Goal: Transaction & Acquisition: Purchase product/service

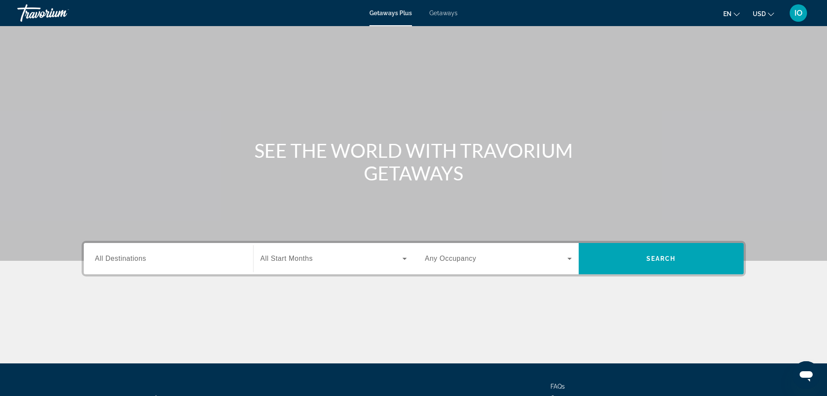
click at [444, 15] on span "Getaways" at bounding box center [443, 13] width 28 height 7
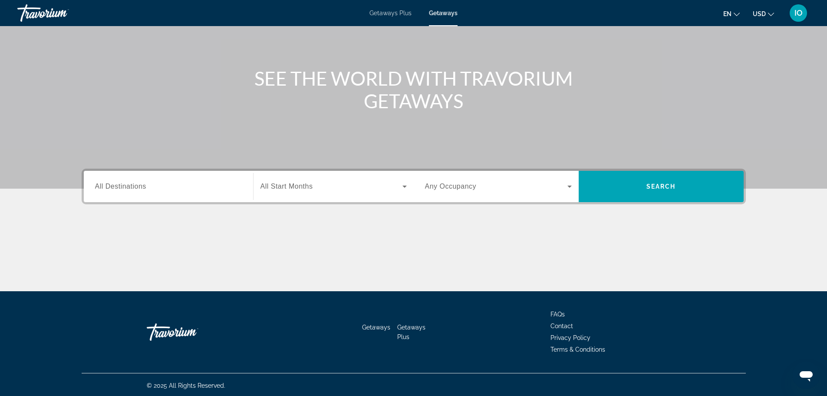
scroll to position [74, 0]
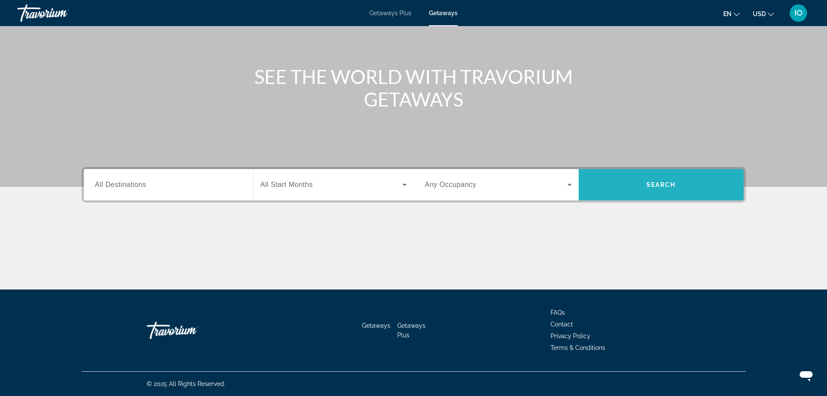
click at [621, 181] on span "Search widget" at bounding box center [661, 184] width 165 height 21
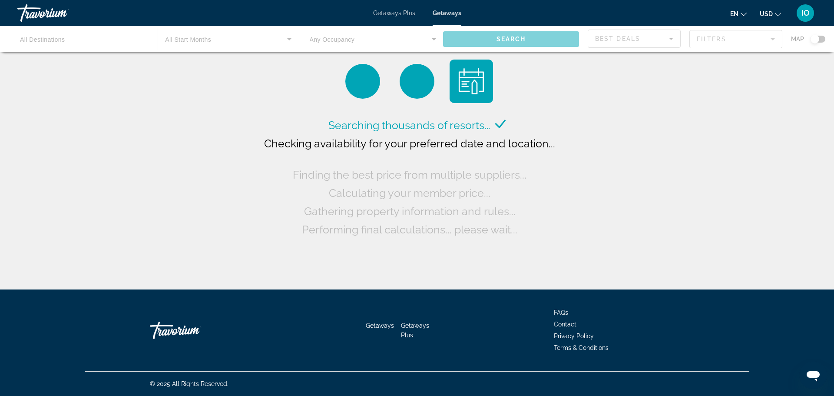
click at [518, 162] on div "Searching thousands of resorts... Checking availability for your preferred date…" at bounding box center [417, 177] width 310 height 122
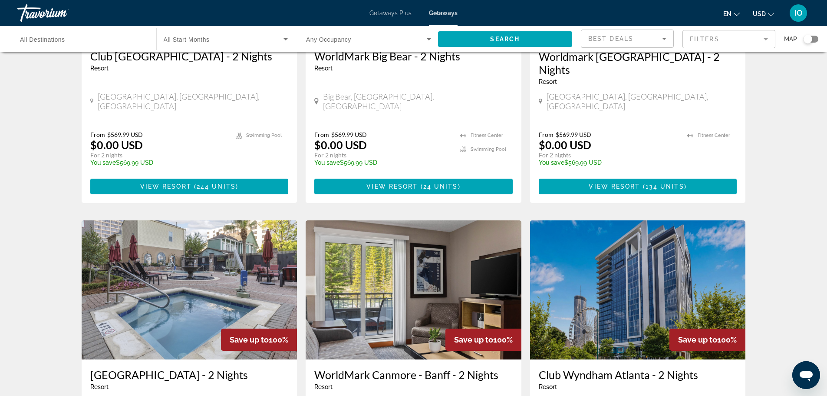
scroll to position [886, 0]
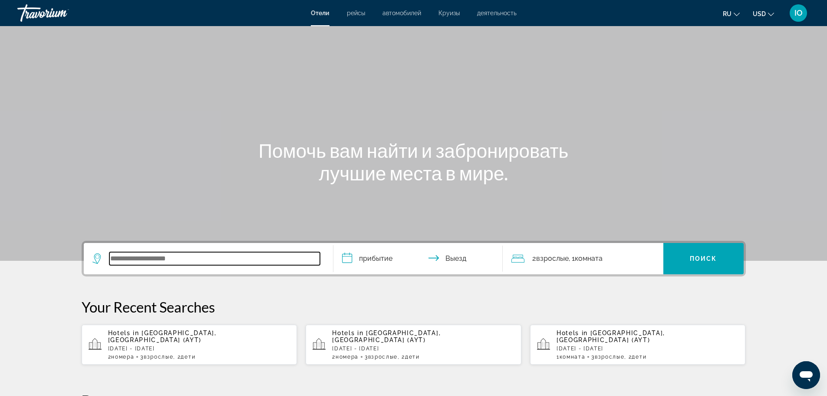
click at [153, 264] on input "Search widget" at bounding box center [214, 258] width 211 height 13
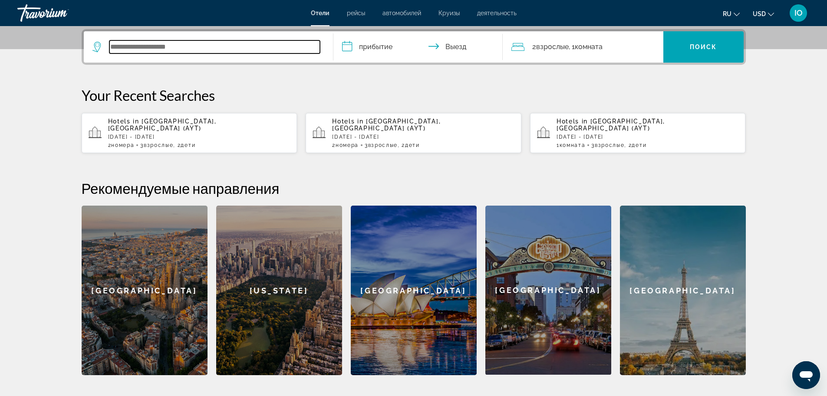
scroll to position [212, 0]
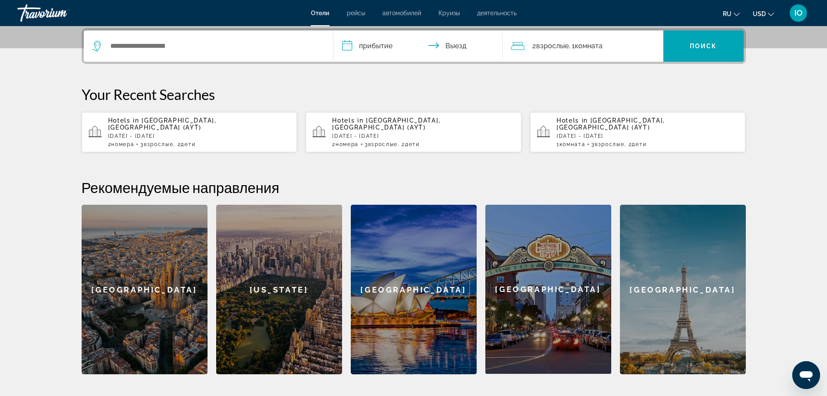
click at [172, 132] on div "Hotels in [GEOGRAPHIC_DATA], [GEOGRAPHIC_DATA] (AYT) [DATE] - [DATE] 2 Комната …" at bounding box center [199, 132] width 182 height 30
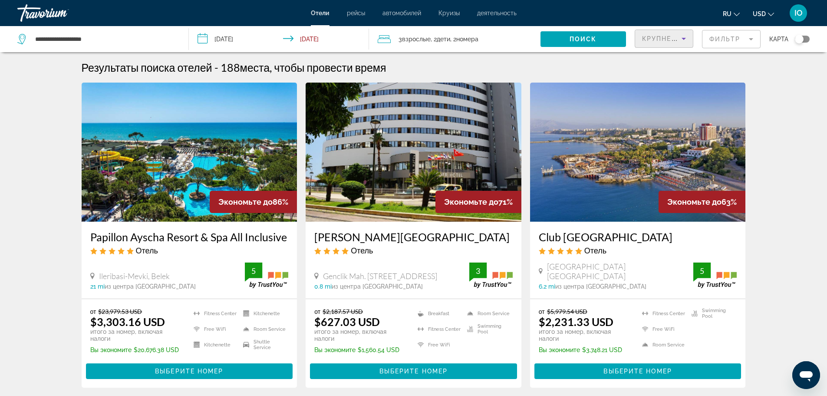
click at [658, 40] on span "Крупнейшие сбережения" at bounding box center [695, 38] width 106 height 7
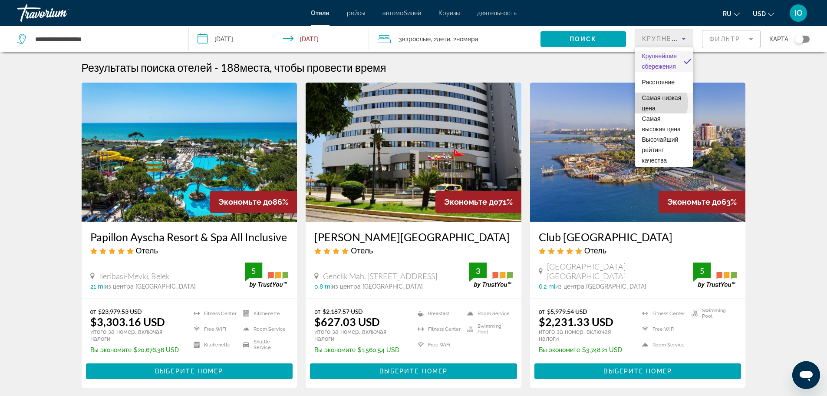
click at [656, 103] on span "Самая низкая цена" at bounding box center [664, 102] width 44 height 21
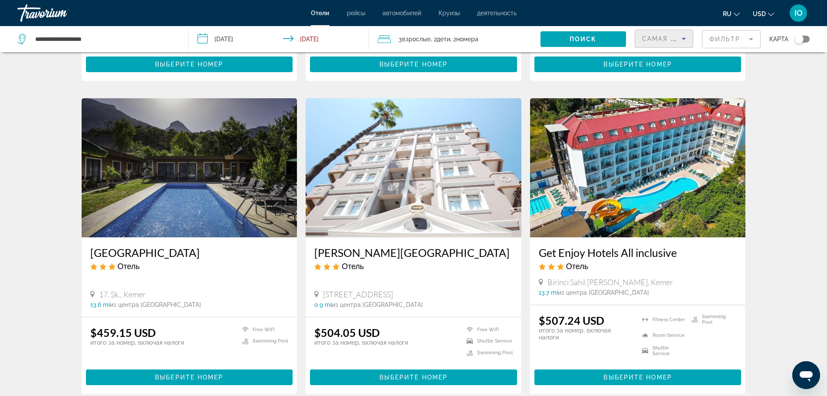
scroll to position [648, 0]
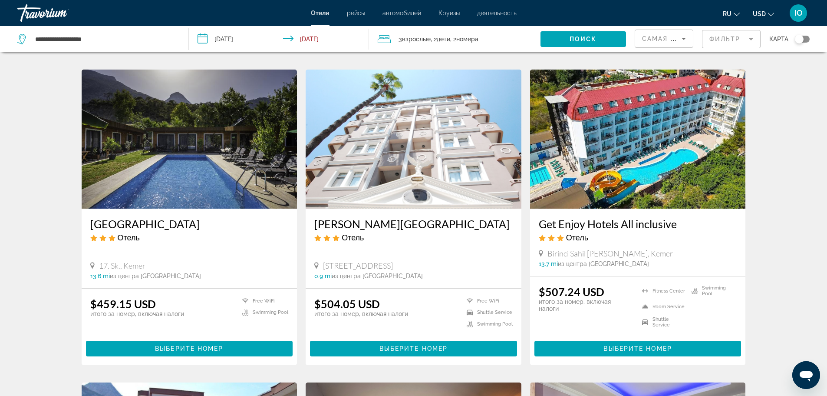
click at [616, 134] on img "Main content" at bounding box center [638, 138] width 216 height 139
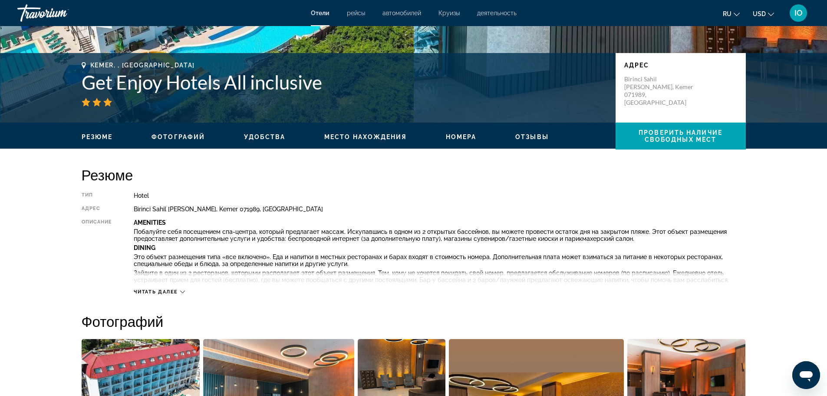
scroll to position [156, 0]
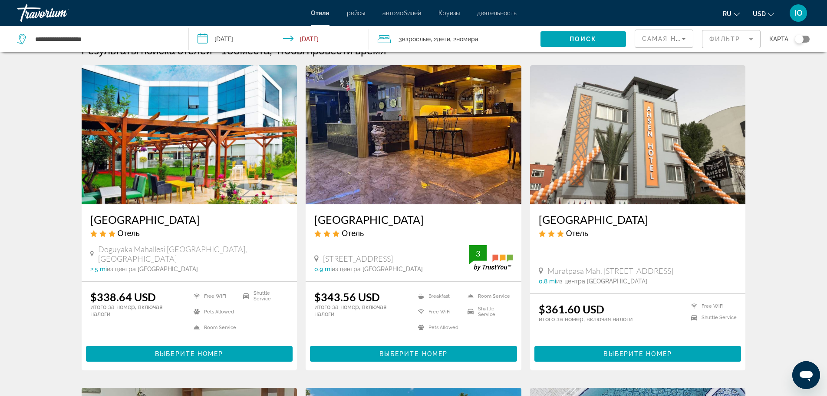
scroll to position [87, 0]
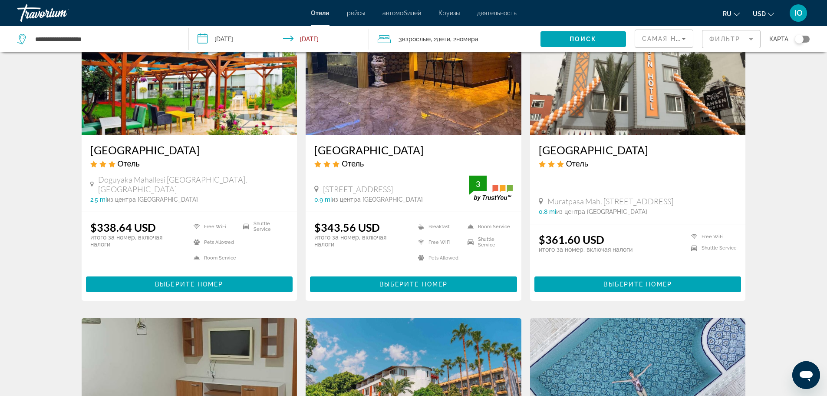
click at [665, 35] on span "Самая низкая цена" at bounding box center [682, 38] width 81 height 7
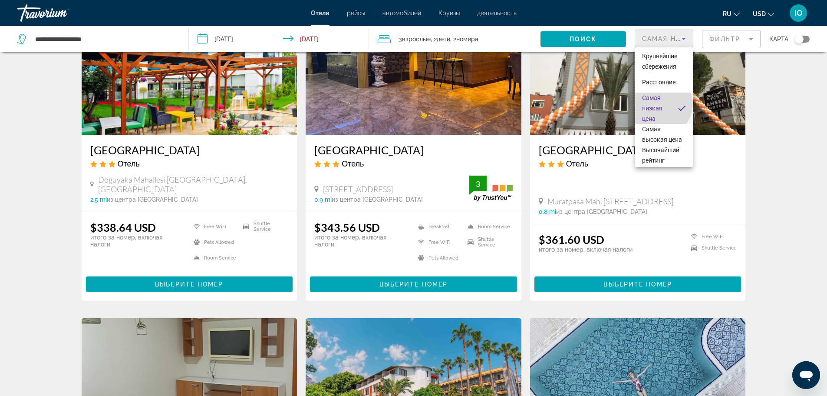
click at [660, 104] on span "Самая низкая цена" at bounding box center [656, 107] width 29 height 31
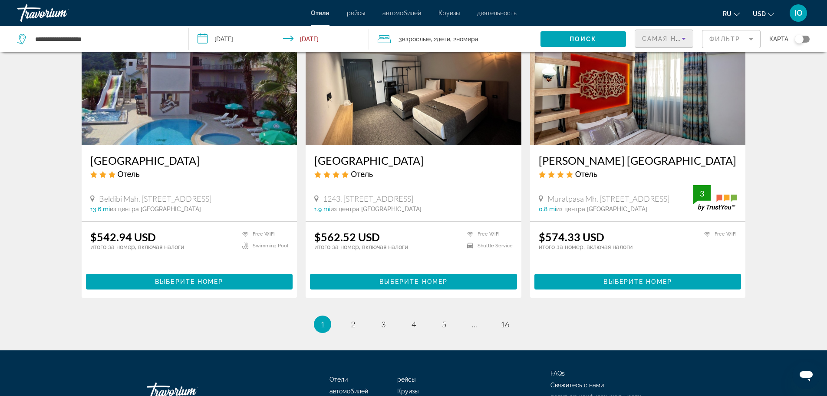
scroll to position [1059, 0]
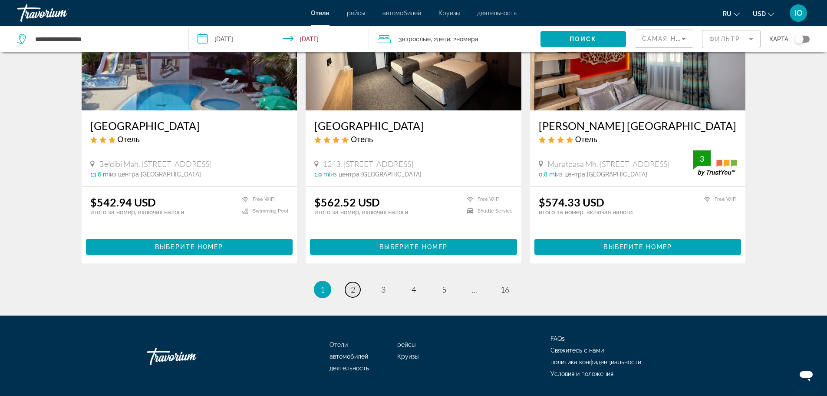
click at [353, 284] on span "2" at bounding box center [353, 289] width 4 height 10
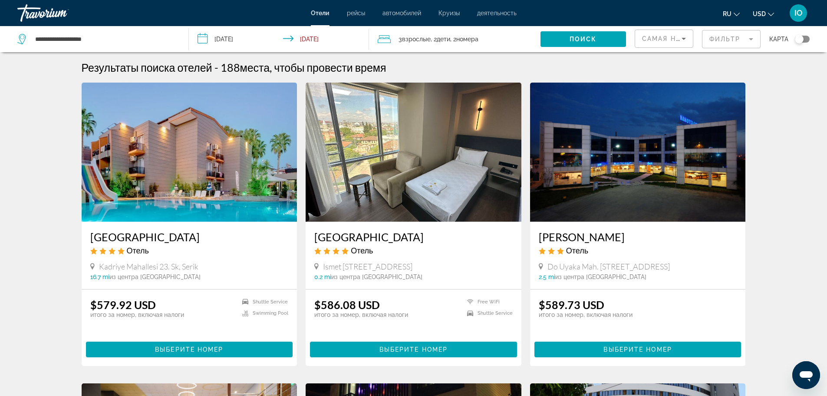
click at [214, 179] on img "Main content" at bounding box center [190, 152] width 216 height 139
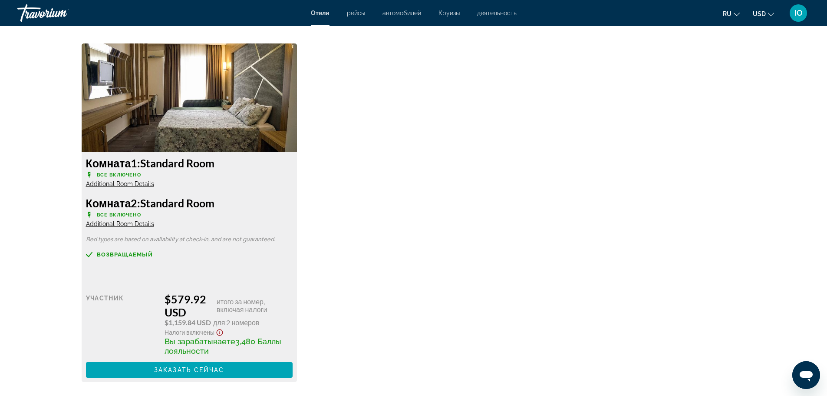
scroll to position [1203, 0]
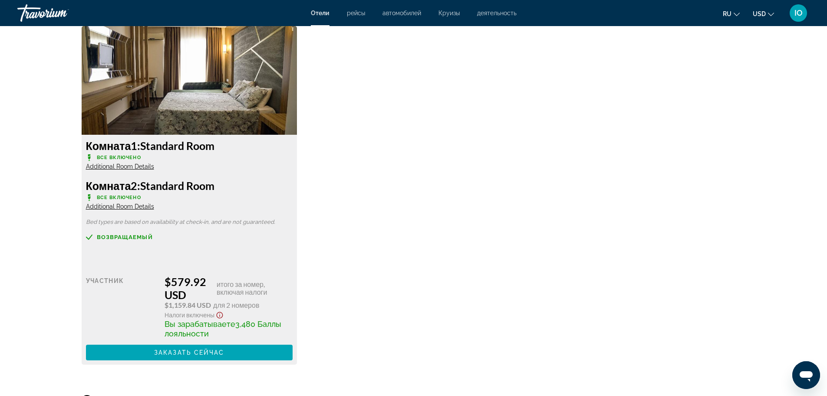
click at [769, 12] on icon "Change currency" at bounding box center [771, 14] width 6 height 6
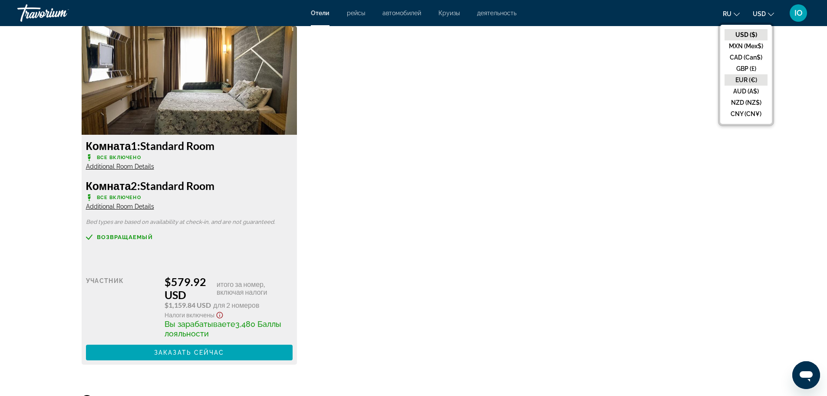
click at [747, 76] on button "EUR (€)" at bounding box center [746, 79] width 43 height 11
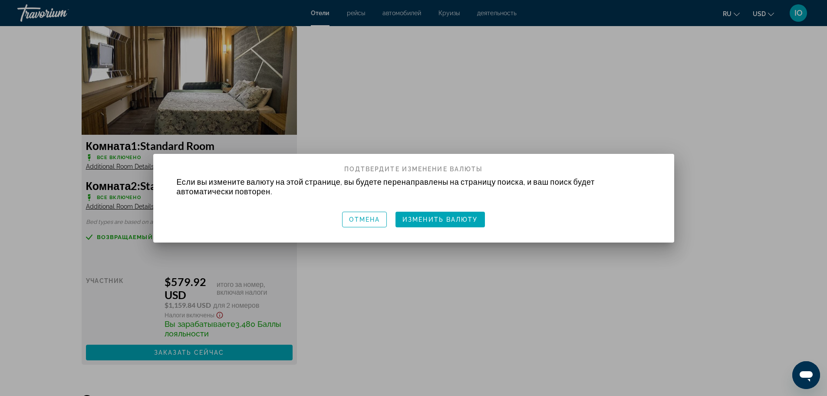
scroll to position [0, 0]
click at [442, 219] on span "Изменить валюту" at bounding box center [441, 219] width 76 height 7
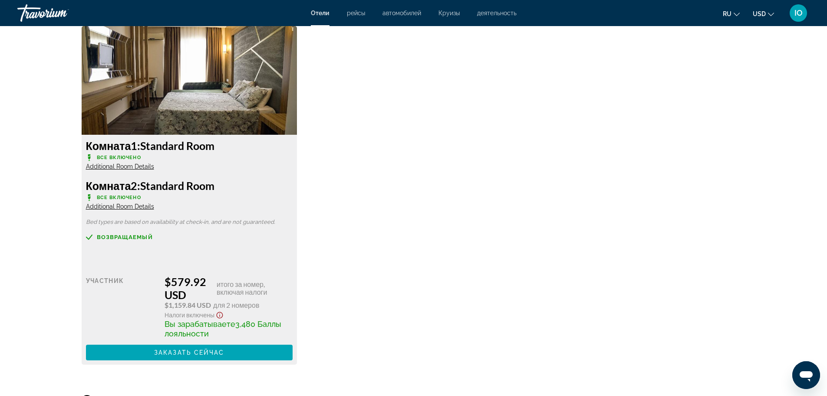
scroll to position [1203, 0]
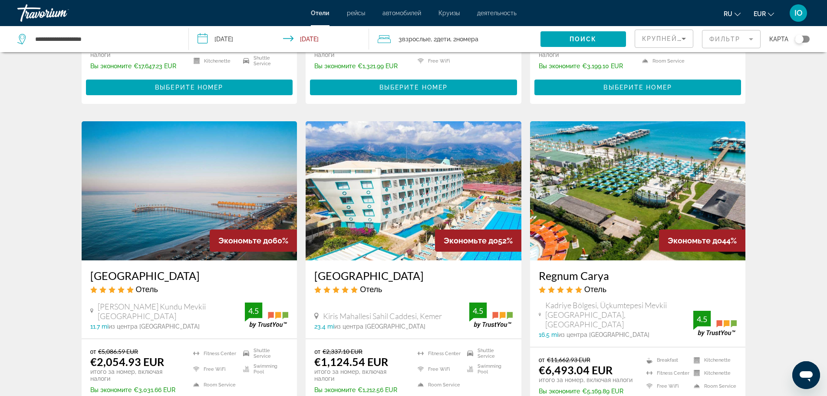
scroll to position [307, 0]
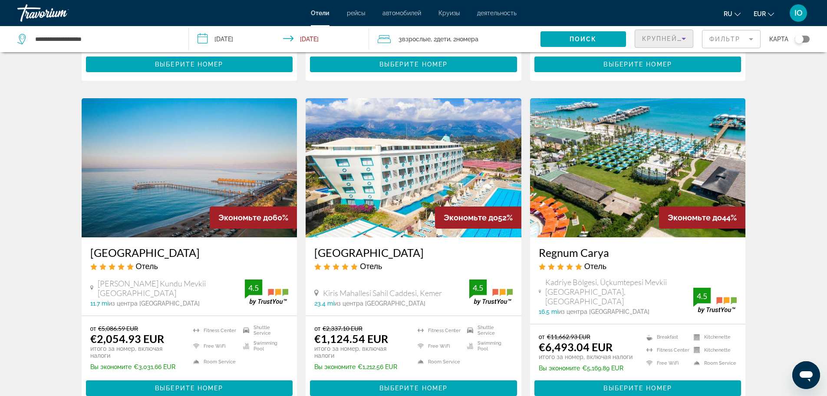
click at [665, 39] on span "Крупнейшие сбережения" at bounding box center [695, 38] width 106 height 7
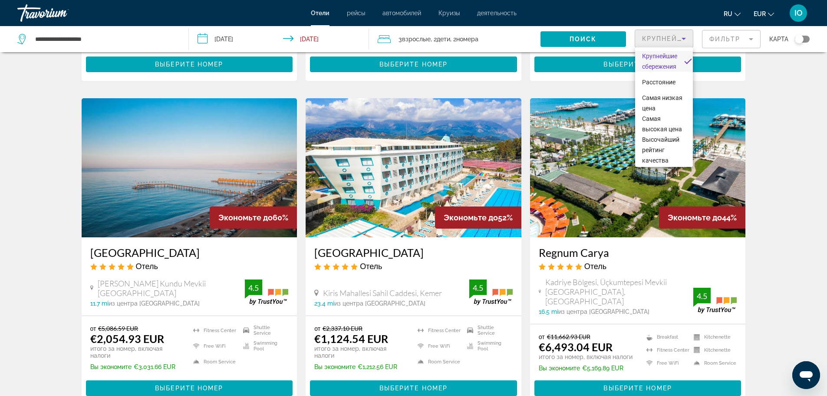
click at [791, 226] on div at bounding box center [413, 198] width 827 height 396
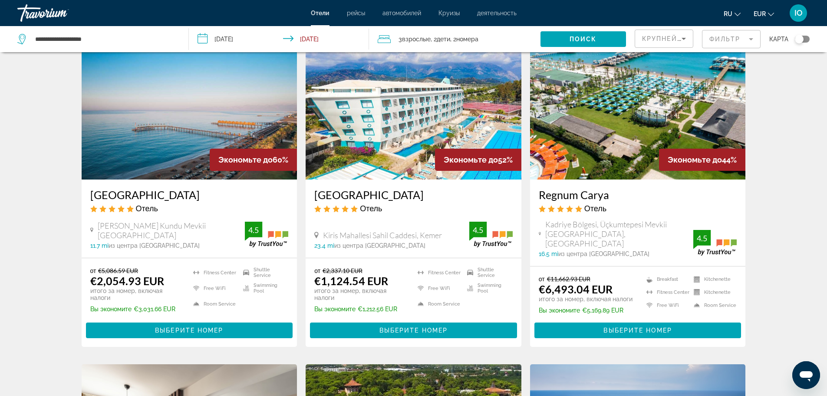
scroll to position [411, 0]
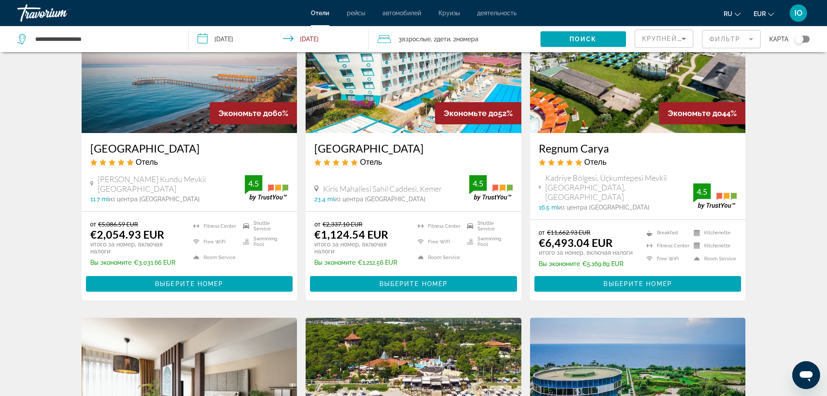
click at [666, 40] on span "Крупнейшие сбережения" at bounding box center [695, 38] width 106 height 7
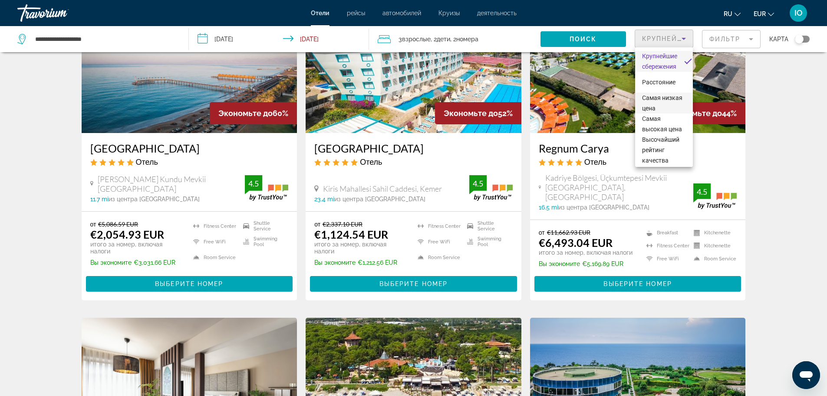
click at [651, 102] on span "Самая низкая цена" at bounding box center [664, 102] width 44 height 21
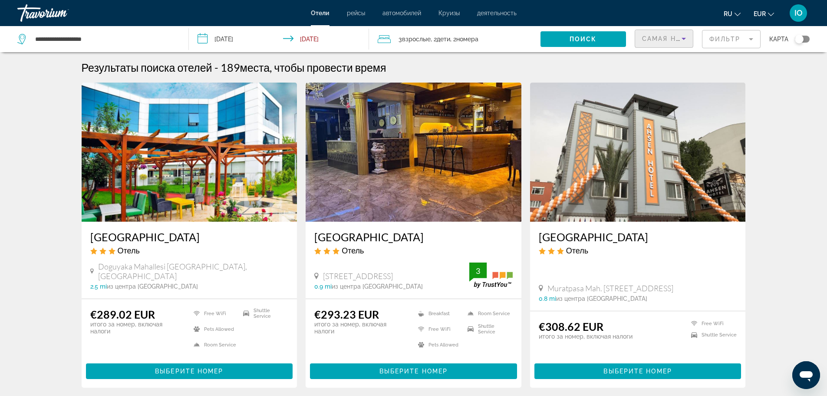
click at [738, 37] on mat-form-field "Фильтр" at bounding box center [731, 39] width 59 height 18
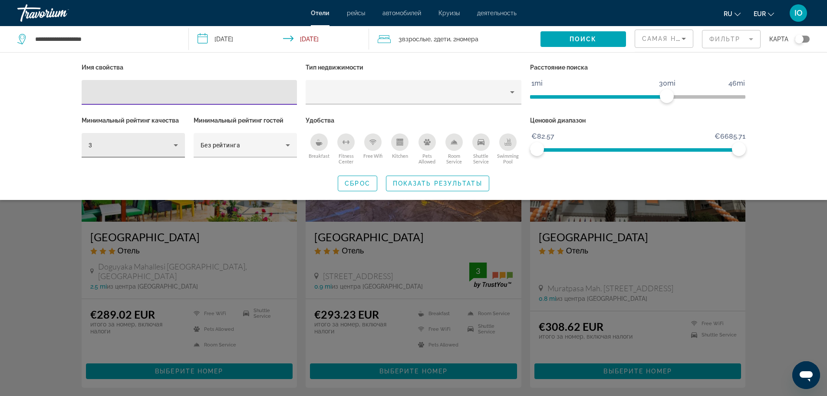
click at [122, 149] on div "3" at bounding box center [131, 145] width 85 height 10
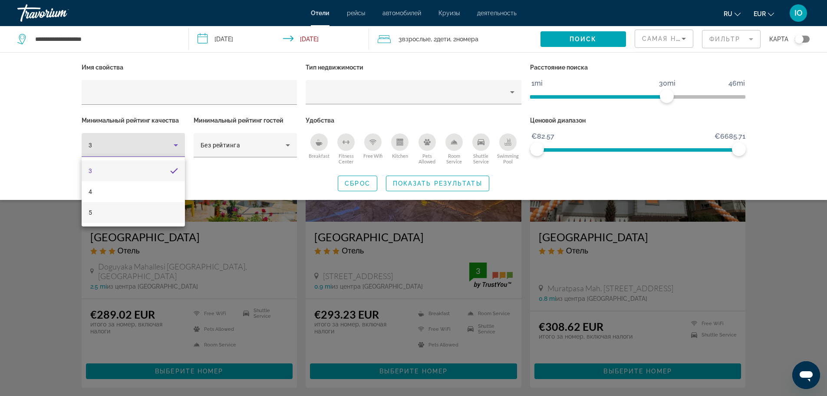
click at [105, 210] on mat-option "5" at bounding box center [133, 212] width 103 height 21
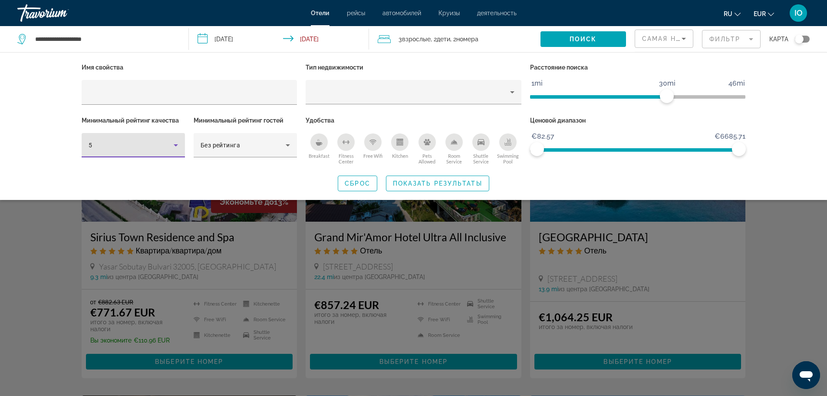
click at [482, 144] on icon "Shuttle Service" at bounding box center [481, 142] width 7 height 6
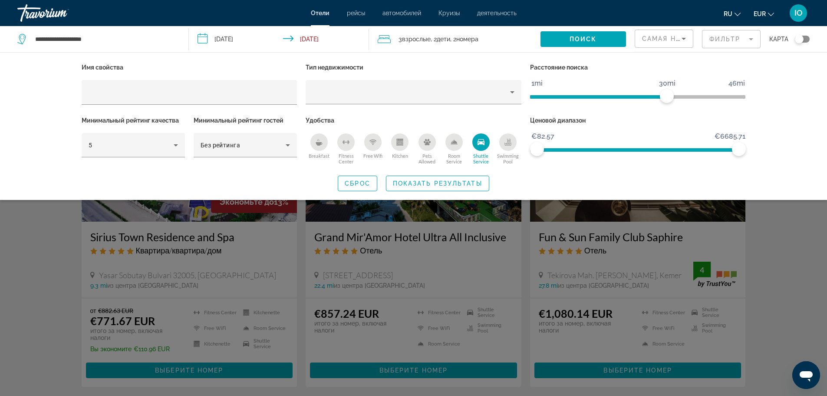
click at [784, 264] on div "Search widget" at bounding box center [413, 262] width 827 height 265
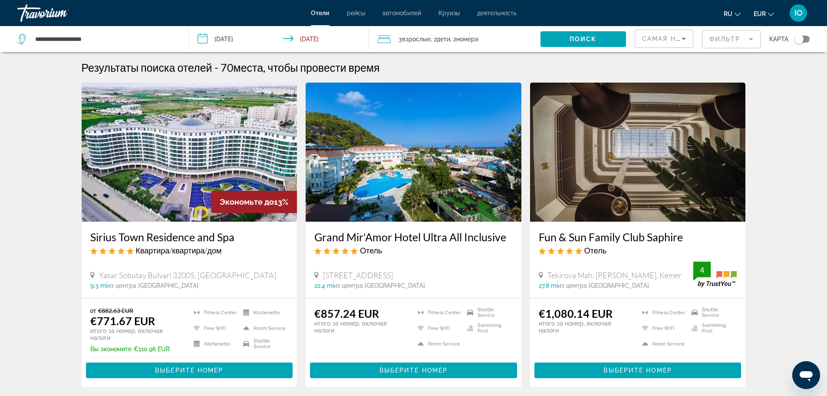
click at [679, 40] on icon "Sort by" at bounding box center [684, 38] width 10 height 10
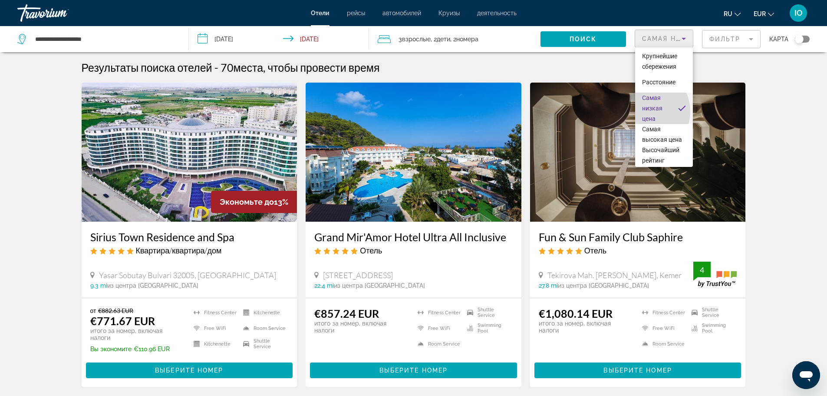
click at [644, 111] on span "Самая низкая цена" at bounding box center [652, 108] width 20 height 28
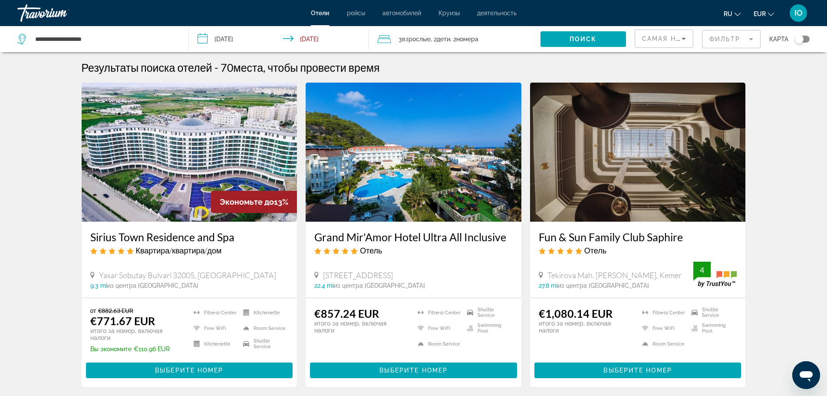
click at [644, 111] on img "Main content" at bounding box center [638, 152] width 216 height 139
click at [421, 153] on img "Main content" at bounding box center [414, 152] width 216 height 139
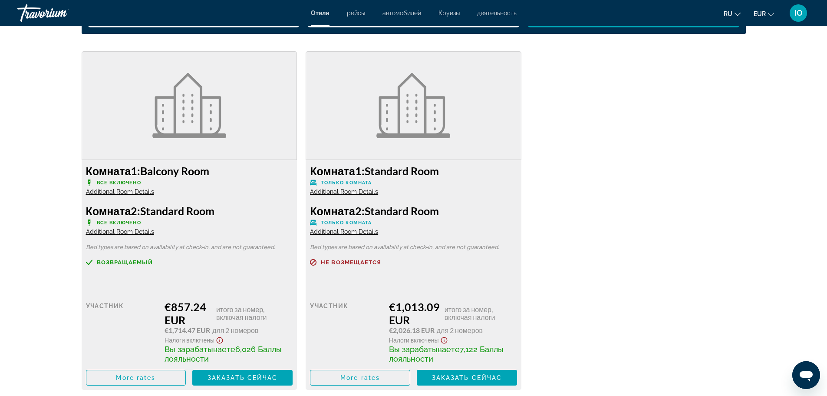
scroll to position [1204, 0]
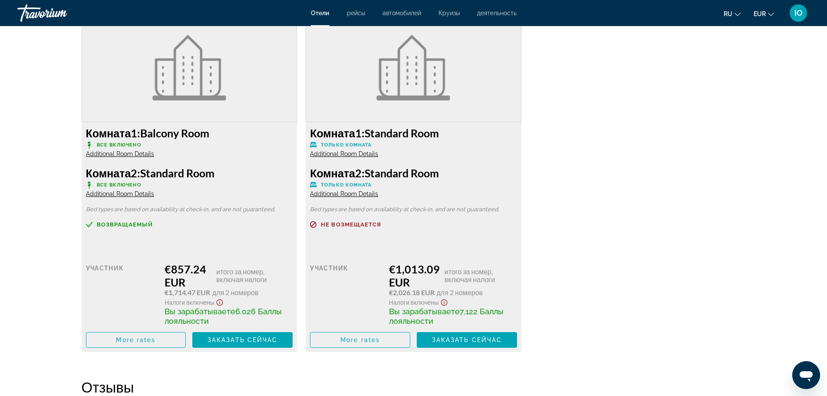
click at [180, 274] on div "€857.24 EUR итого за номер, включая налоги" at bounding box center [229, 275] width 128 height 26
click at [498, 20] on div "Отели рейсы автомобилей Круизы деятельность Отели рейсы автомобилей Круизы деят…" at bounding box center [413, 13] width 827 height 23
click at [493, 14] on span "деятельность" at bounding box center [497, 13] width 40 height 7
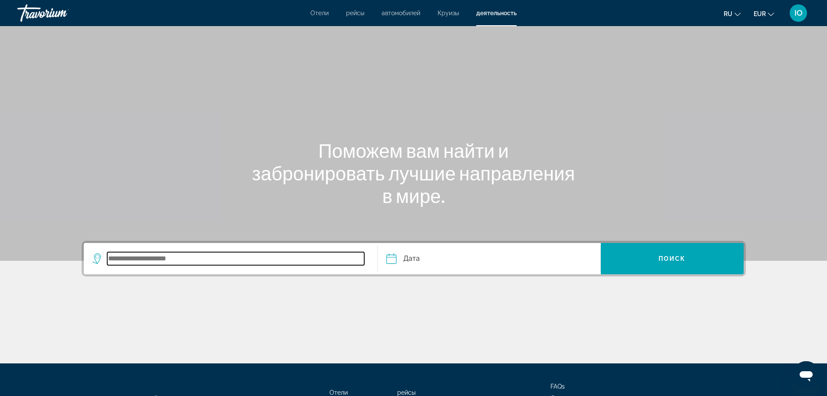
click at [149, 259] on input "Search widget" at bounding box center [235, 258] width 257 height 13
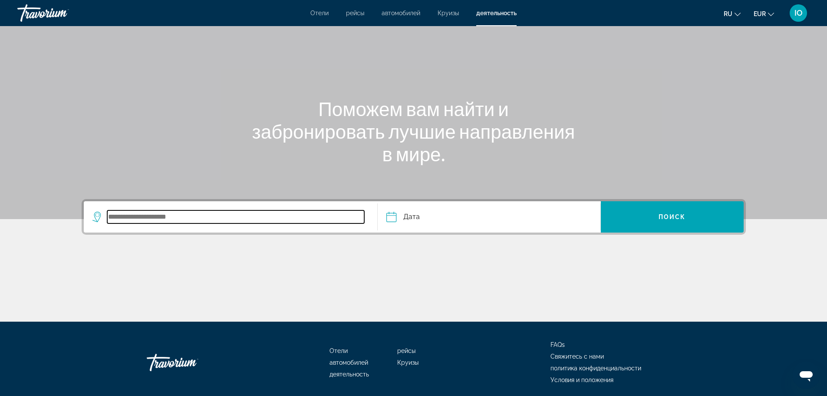
scroll to position [74, 0]
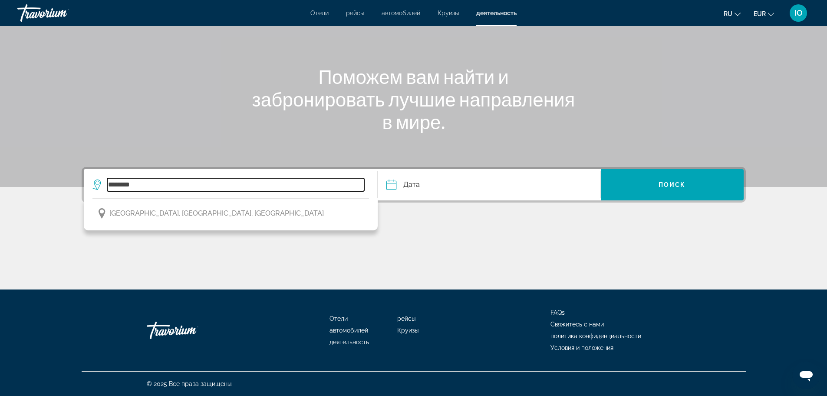
type input "*******"
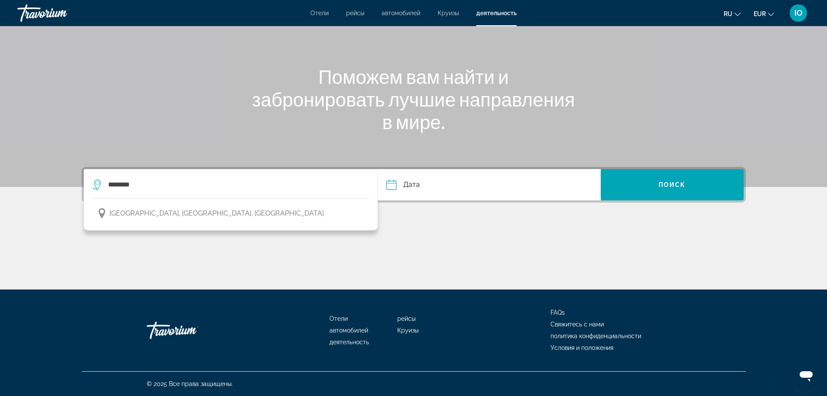
click at [445, 184] on input "Date" at bounding box center [439, 186] width 110 height 34
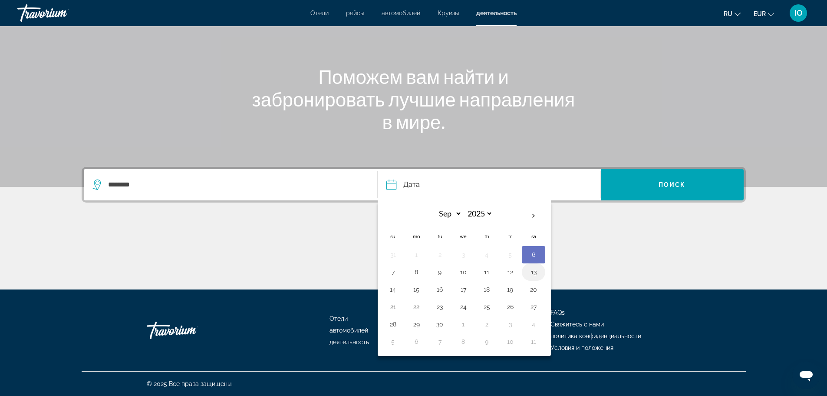
click at [535, 273] on button "13" at bounding box center [534, 272] width 14 height 12
type input "**********"
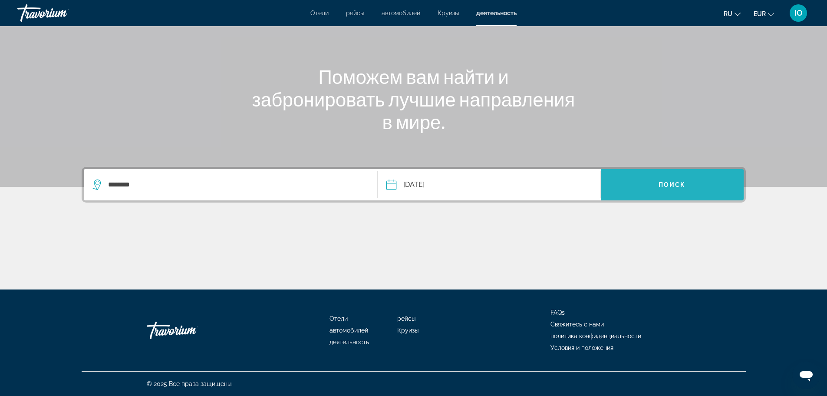
click at [634, 191] on span "Search widget" at bounding box center [672, 184] width 143 height 21
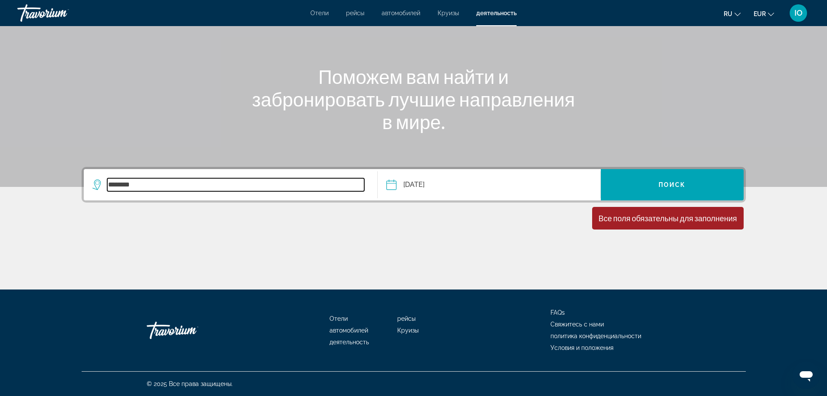
click at [303, 178] on input "*******" at bounding box center [235, 184] width 257 height 13
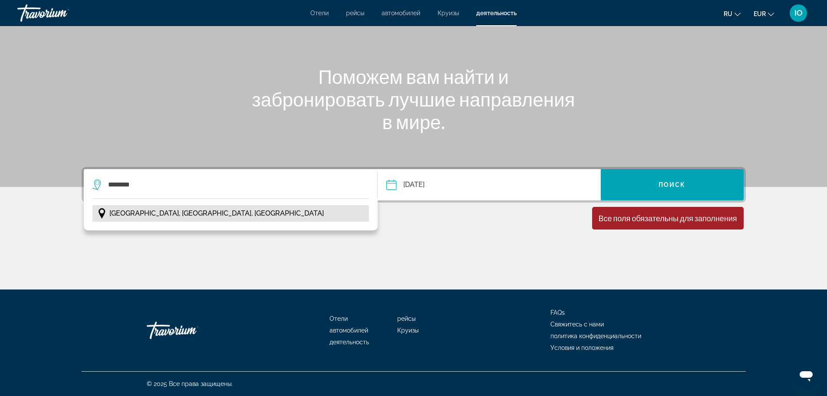
click at [225, 219] on button "[GEOGRAPHIC_DATA], [GEOGRAPHIC_DATA], [GEOGRAPHIC_DATA]" at bounding box center [230, 213] width 277 height 17
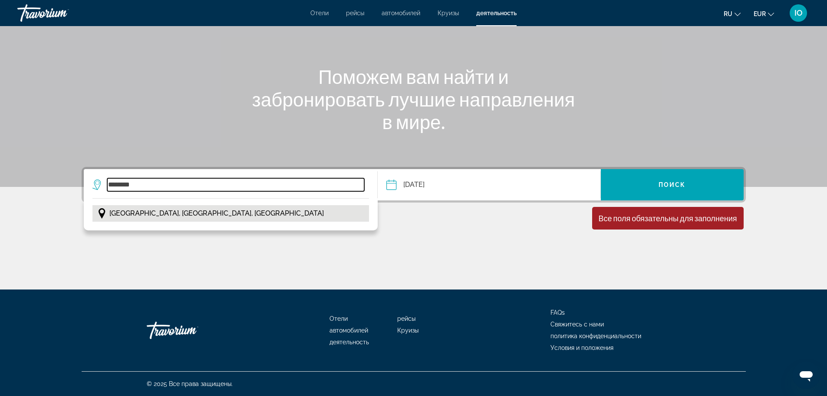
type input "**********"
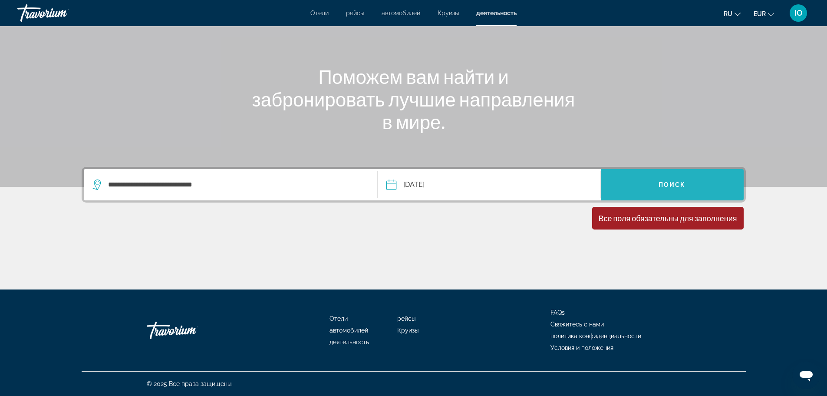
click at [683, 184] on span "Поиск" at bounding box center [672, 184] width 27 height 7
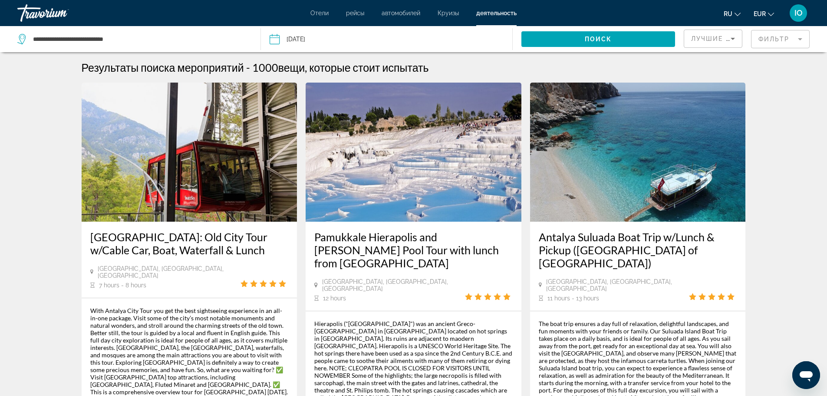
click at [319, 15] on span "Отели" at bounding box center [319, 13] width 18 height 7
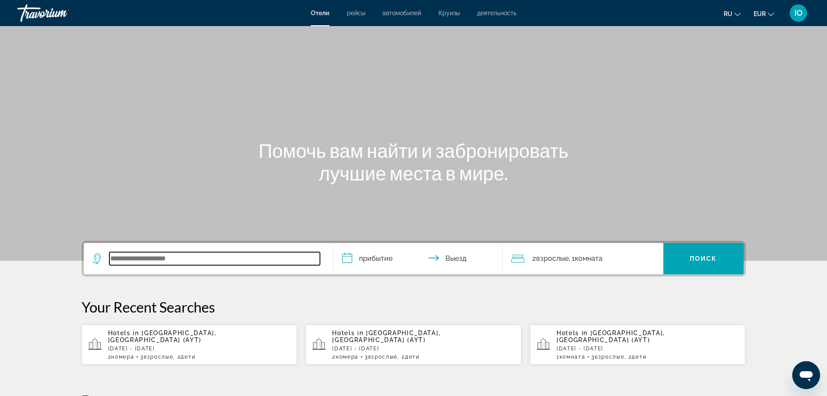
click at [155, 261] on input "Search widget" at bounding box center [214, 258] width 211 height 13
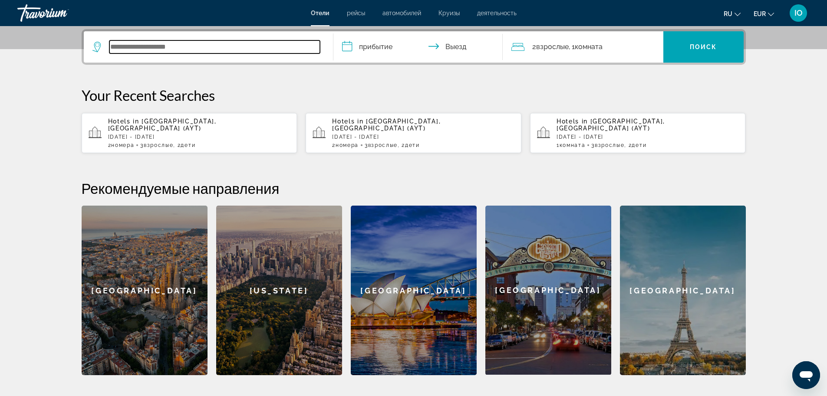
scroll to position [212, 0]
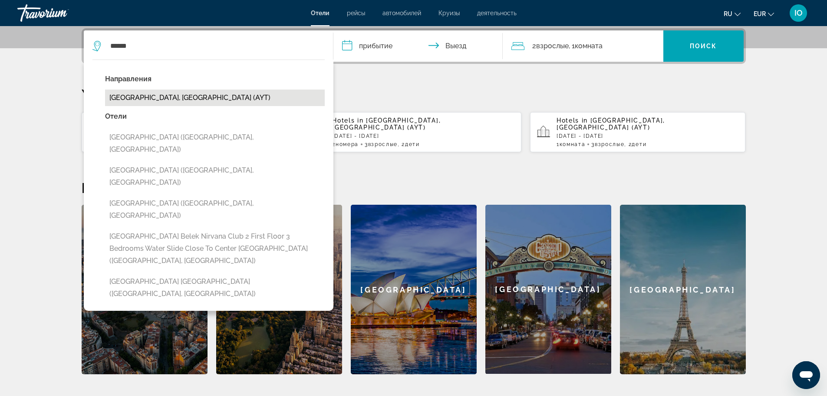
click at [145, 99] on button "[GEOGRAPHIC_DATA], [GEOGRAPHIC_DATA] (AYT)" at bounding box center [215, 97] width 220 height 17
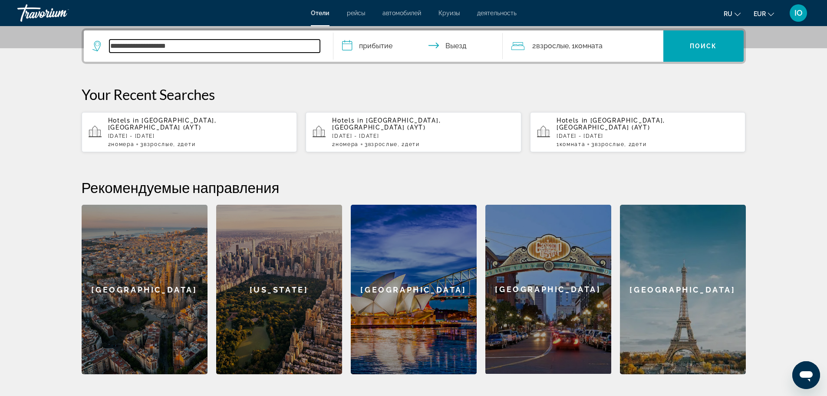
click at [208, 49] on input "**********" at bounding box center [214, 46] width 211 height 13
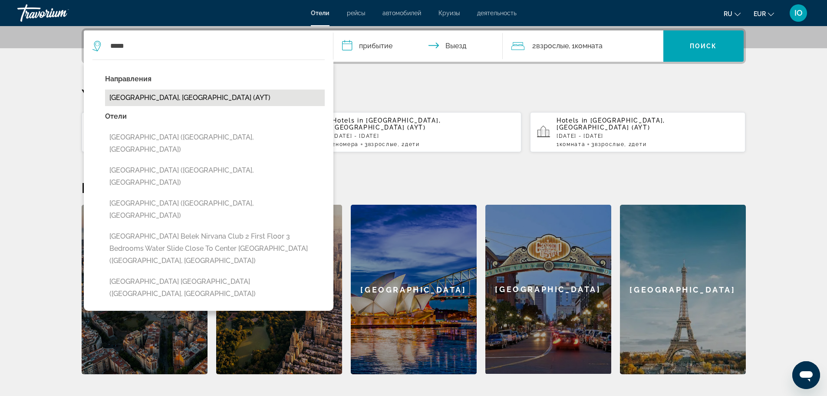
click at [148, 96] on button "[GEOGRAPHIC_DATA], [GEOGRAPHIC_DATA] (AYT)" at bounding box center [215, 97] width 220 height 17
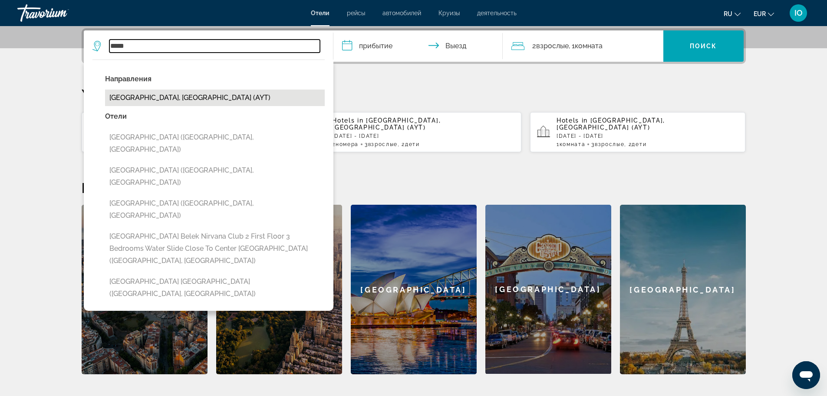
type input "**********"
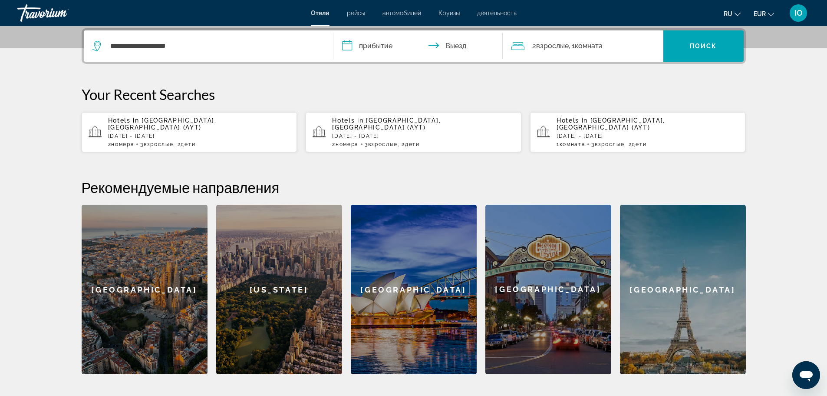
click at [357, 40] on input "**********" at bounding box center [419, 47] width 173 height 34
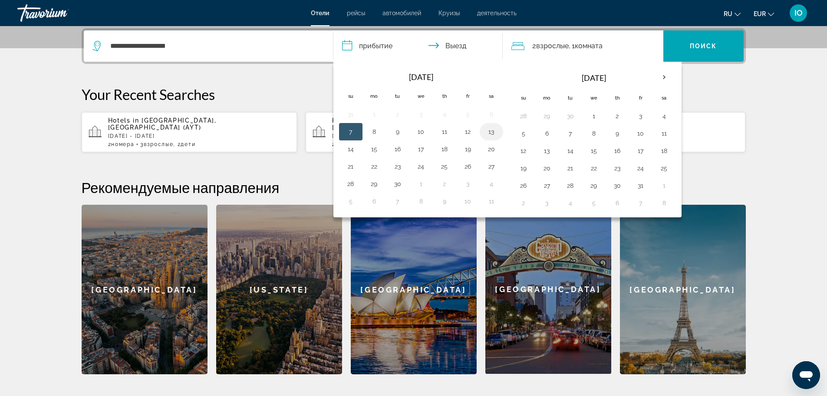
click at [489, 131] on button "13" at bounding box center [492, 131] width 14 height 12
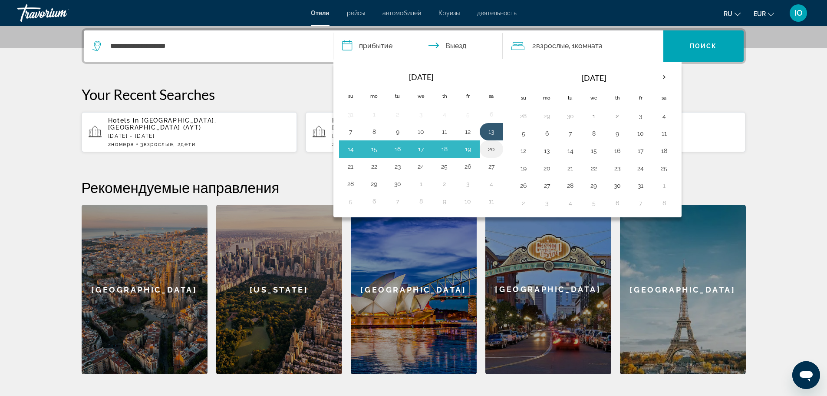
click at [493, 151] on button "20" at bounding box center [492, 149] width 14 height 12
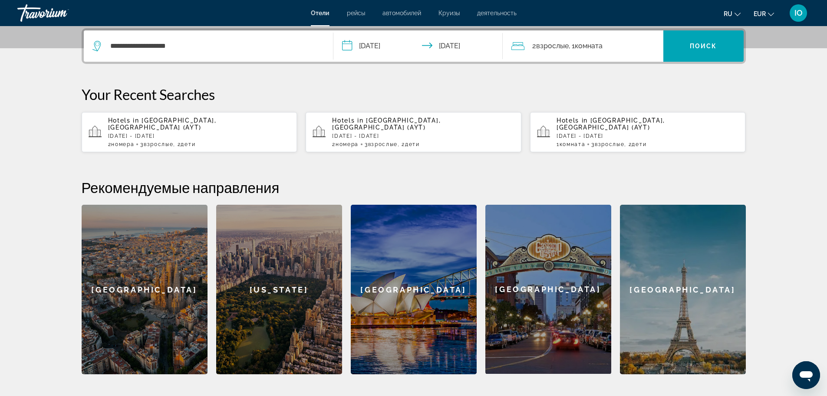
click at [387, 59] on input "**********" at bounding box center [419, 47] width 173 height 34
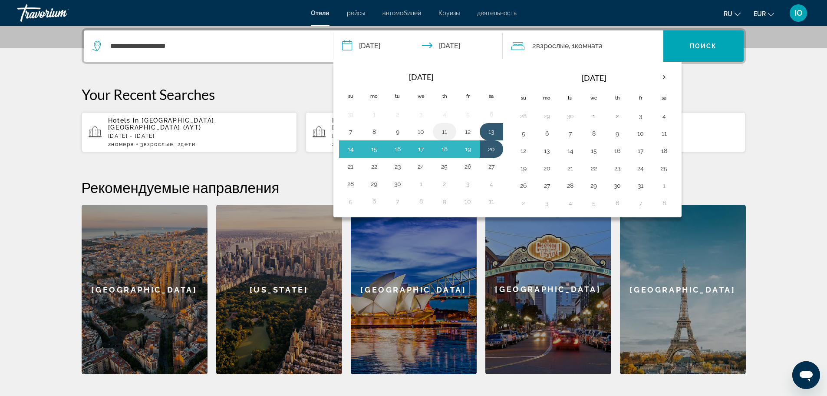
click at [444, 128] on button "11" at bounding box center [445, 131] width 14 height 12
click at [447, 150] on button "18" at bounding box center [445, 149] width 14 height 12
type input "**********"
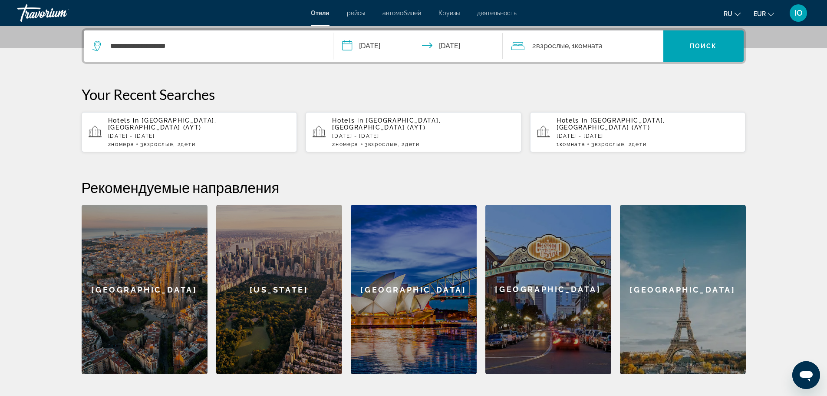
click at [595, 51] on span ", 1 Комната номера" at bounding box center [586, 46] width 34 height 12
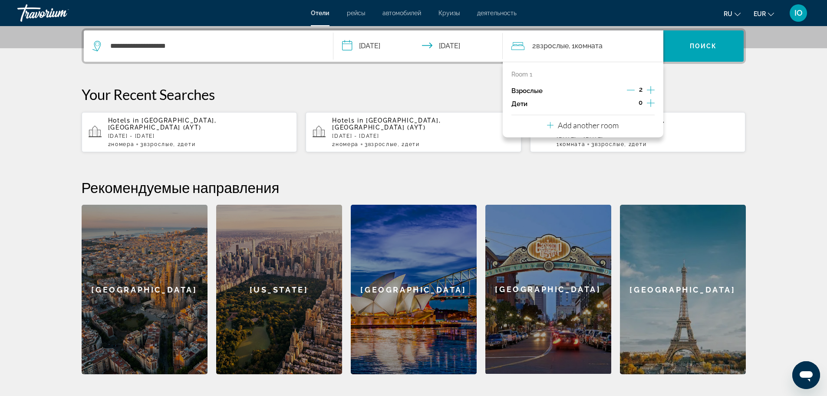
click at [647, 90] on icon "Increment adults" at bounding box center [651, 90] width 8 height 10
click at [650, 101] on icon "Increment children" at bounding box center [651, 103] width 8 height 10
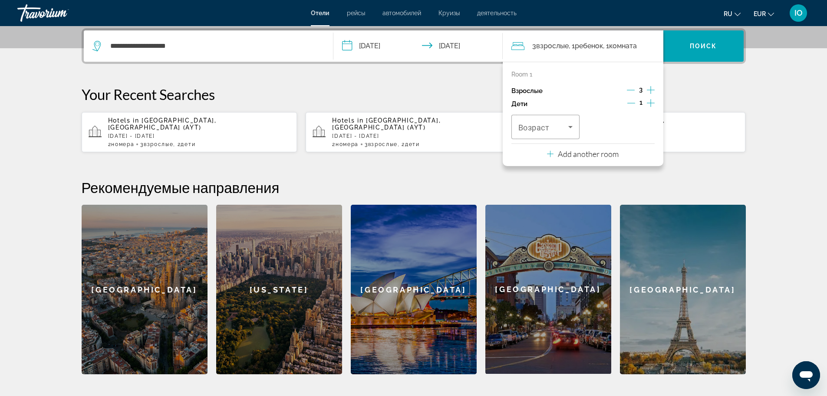
click at [650, 101] on icon "Increment children" at bounding box center [651, 103] width 8 height 10
click at [567, 126] on icon "Travelers: 3 adults, 2 children" at bounding box center [570, 127] width 10 height 10
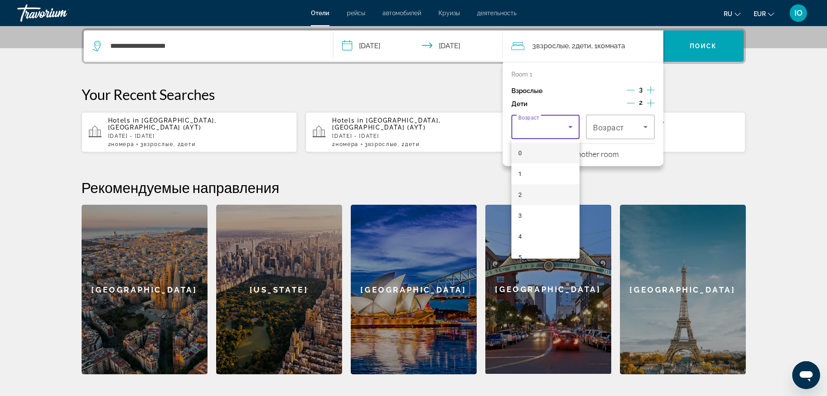
click at [521, 200] on mat-option "2" at bounding box center [546, 194] width 69 height 21
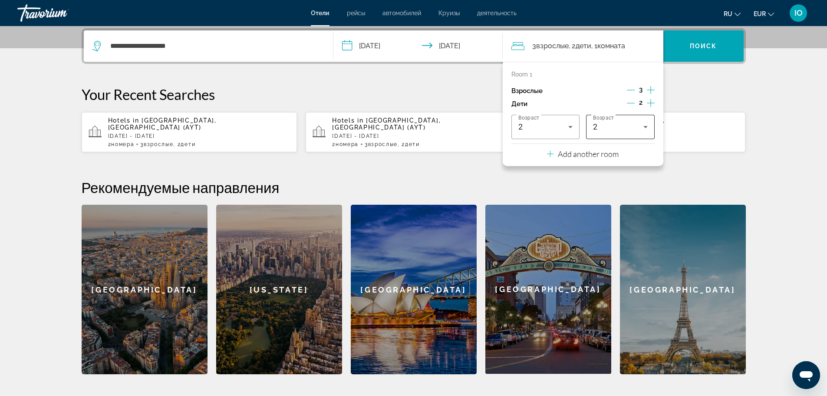
click at [616, 132] on div "2" at bounding box center [620, 127] width 55 height 24
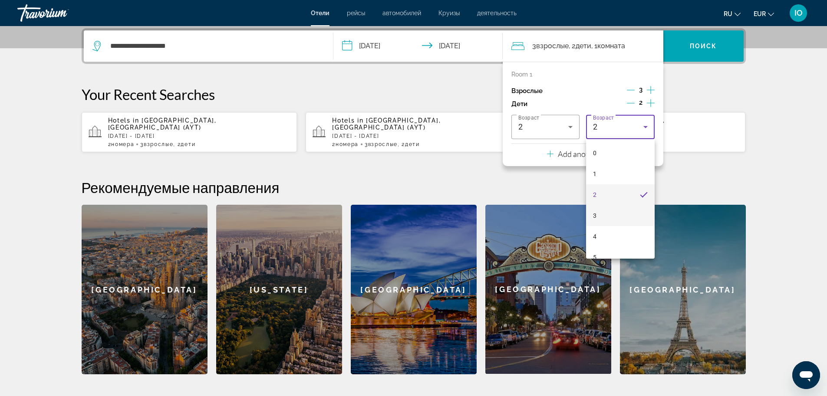
click at [601, 214] on mat-option "3" at bounding box center [620, 215] width 69 height 21
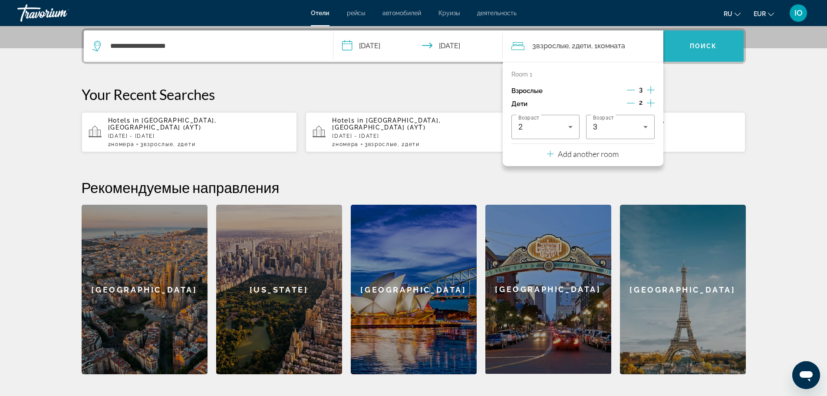
click at [722, 48] on span "Search widget" at bounding box center [703, 46] width 80 height 21
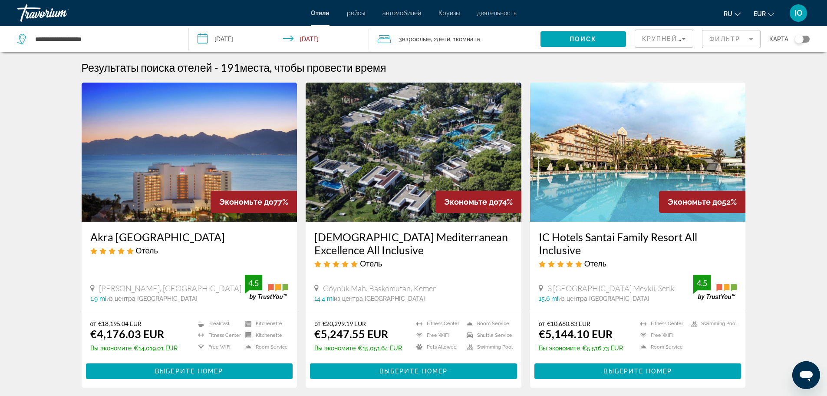
click at [651, 37] on span "Крупнейшие сбережения" at bounding box center [695, 38] width 106 height 7
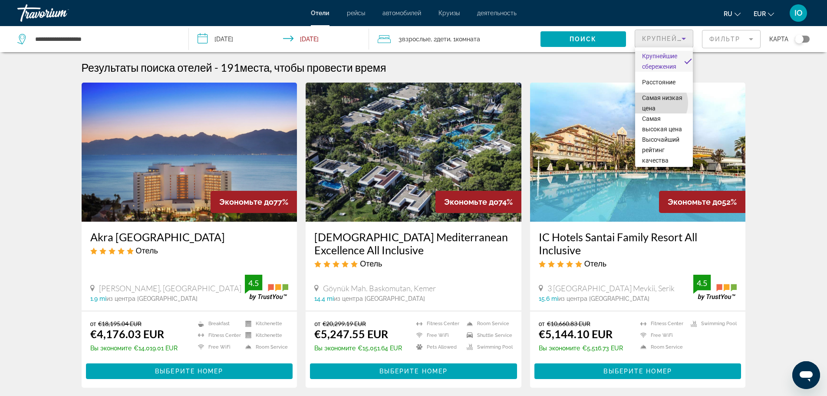
click at [657, 103] on span "Самая низкая цена" at bounding box center [664, 102] width 44 height 21
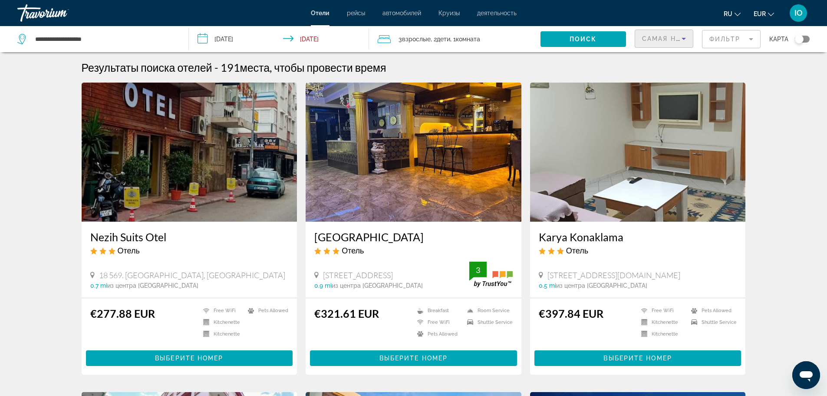
click at [723, 41] on mat-form-field "Фильтр" at bounding box center [731, 39] width 59 height 18
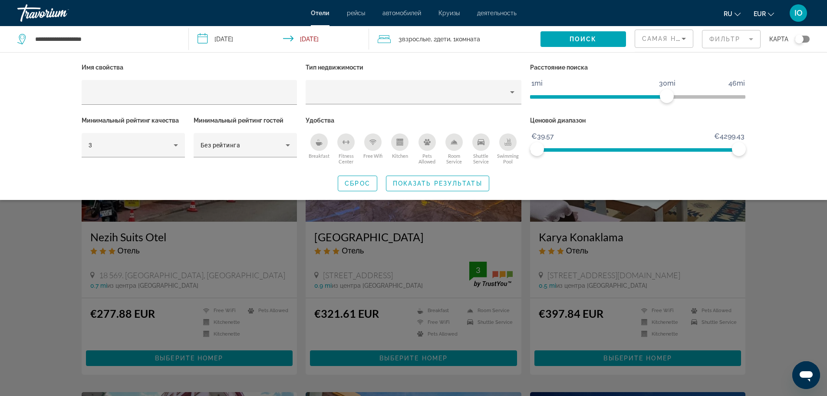
click at [763, 253] on div "Search widget" at bounding box center [413, 262] width 827 height 265
